Goal: Transaction & Acquisition: Purchase product/service

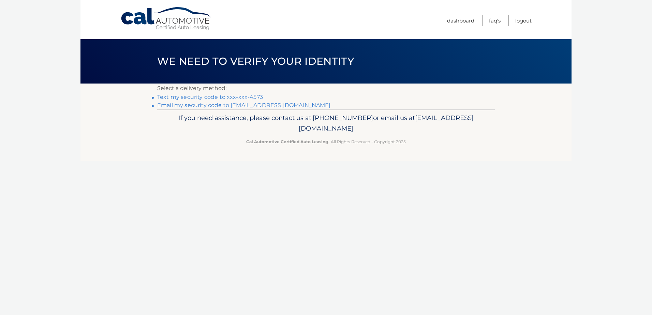
click at [256, 96] on link "Text my security code to xxx-xxx-4573" at bounding box center [210, 97] width 106 height 6
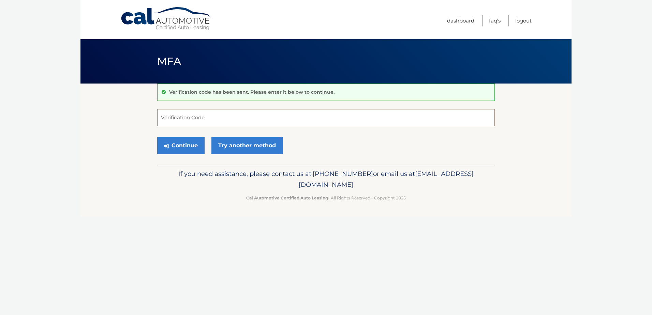
click at [171, 119] on input "Verification Code" at bounding box center [326, 117] width 338 height 17
type input "048122"
click at [245, 146] on link "Try another method" at bounding box center [247, 145] width 71 height 17
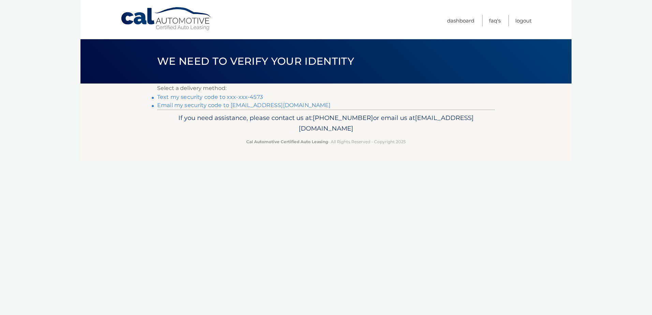
click at [250, 95] on link "Text my security code to xxx-xxx-4573" at bounding box center [210, 97] width 106 height 6
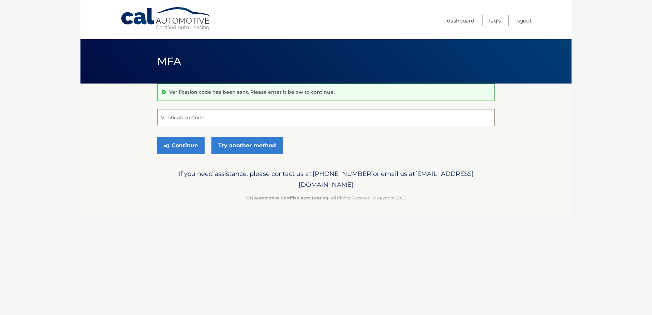
click at [244, 118] on input "Verification Code" at bounding box center [326, 117] width 338 height 17
type input "268987"
click at [272, 153] on link "Try another method" at bounding box center [247, 145] width 71 height 17
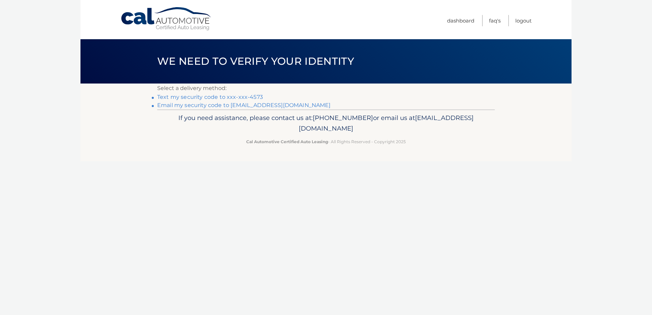
click at [257, 97] on link "Text my security code to xxx-xxx-4573" at bounding box center [210, 97] width 106 height 6
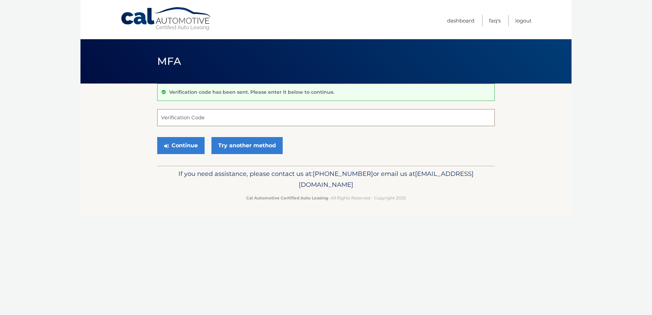
click at [217, 124] on input "Verification Code" at bounding box center [326, 117] width 338 height 17
type input "322250"
click at [186, 147] on button "Continue" at bounding box center [180, 145] width 47 height 17
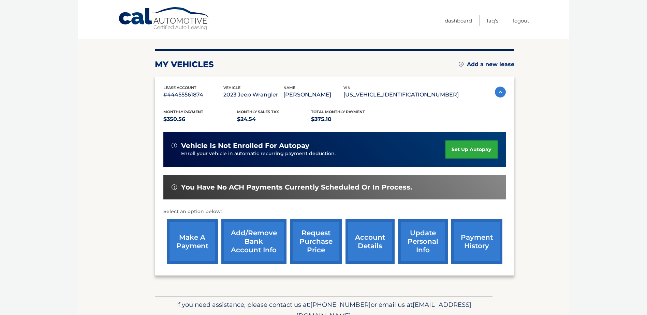
scroll to position [68, 0]
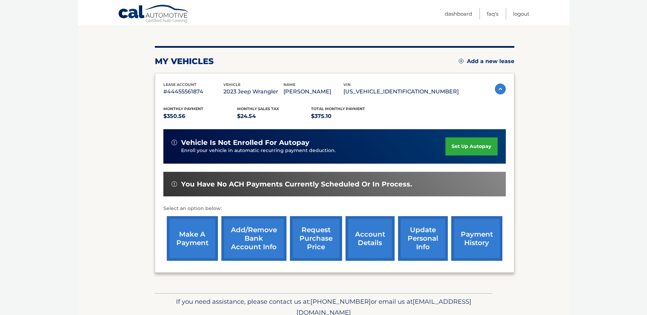
click at [196, 236] on link "make a payment" at bounding box center [192, 238] width 51 height 45
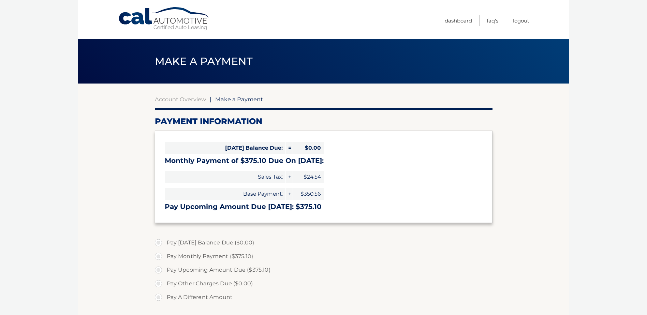
select select "MGYzMTE3MTYtYjZmYy00Zjg0LTlhYmEtNWNlMDllYjUzZjAx"
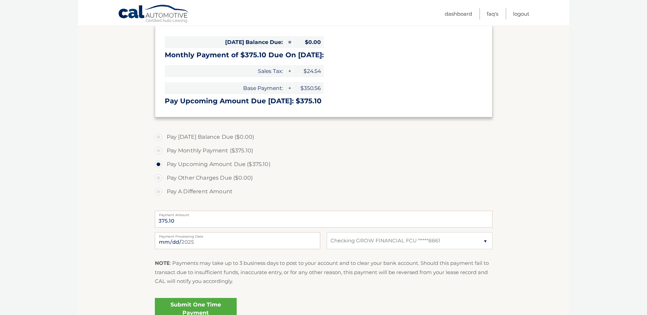
scroll to position [104, 0]
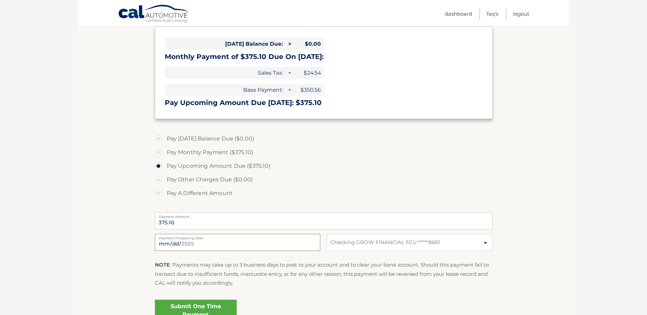
click at [204, 242] on input "2025-09-15" at bounding box center [237, 242] width 165 height 17
type input "2025-09-22"
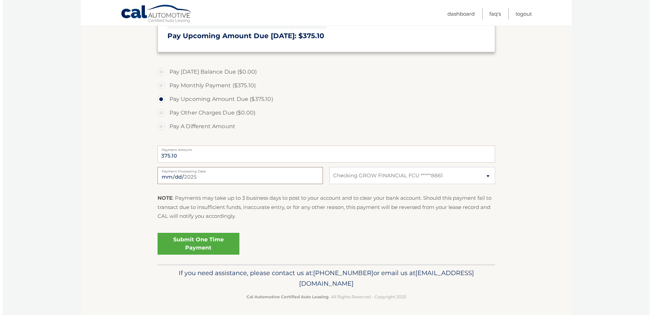
scroll to position [172, 0]
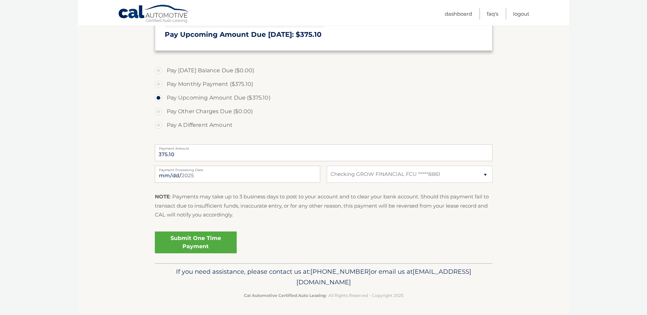
click at [207, 237] on link "Submit One Time Payment" at bounding box center [196, 243] width 82 height 22
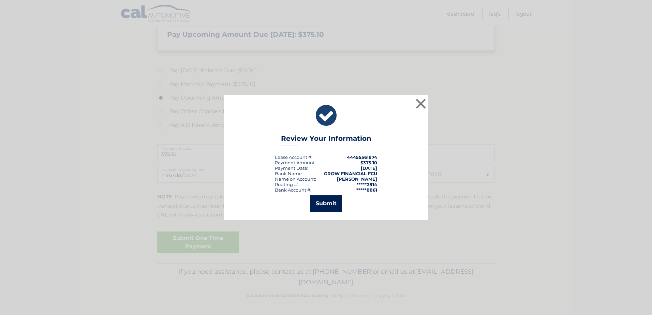
click at [326, 205] on button "Submit" at bounding box center [326, 203] width 32 height 16
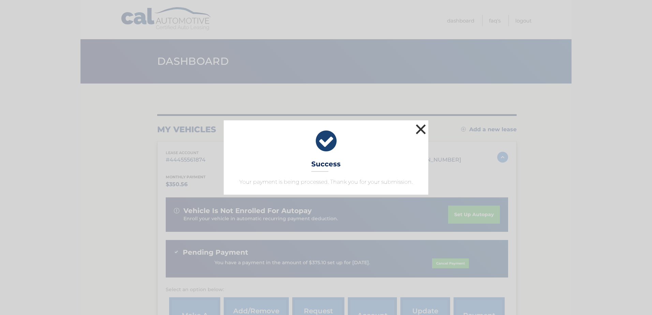
click at [419, 130] on button "×" at bounding box center [421, 129] width 14 height 14
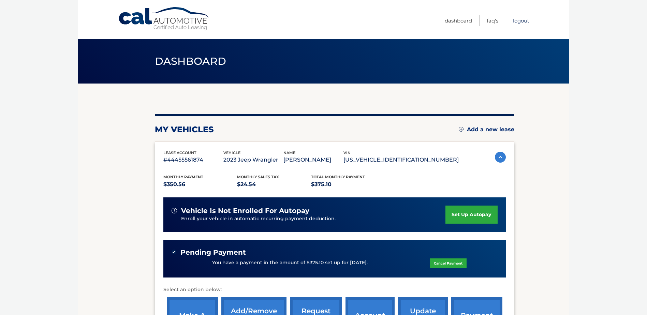
click at [526, 22] on link "Logout" at bounding box center [521, 20] width 16 height 11
